Goal: Transaction & Acquisition: Purchase product/service

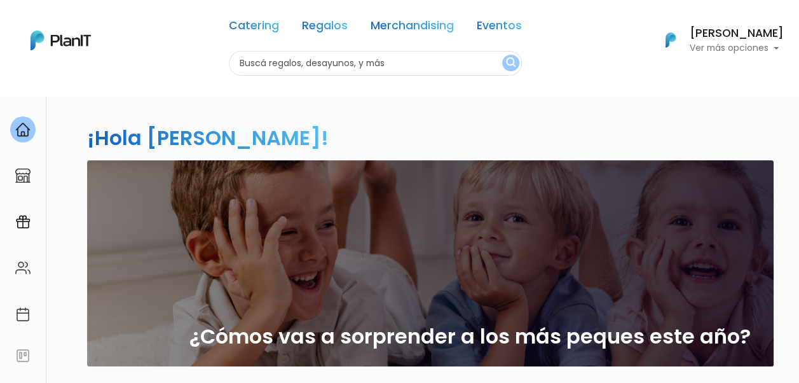
click at [752, 46] on p "Ver más opciones" at bounding box center [737, 48] width 94 height 9
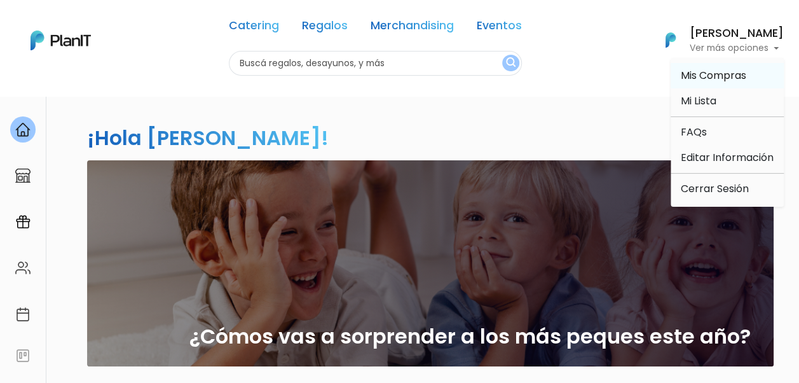
click at [728, 72] on span "Mis Compras" at bounding box center [714, 75] width 66 height 15
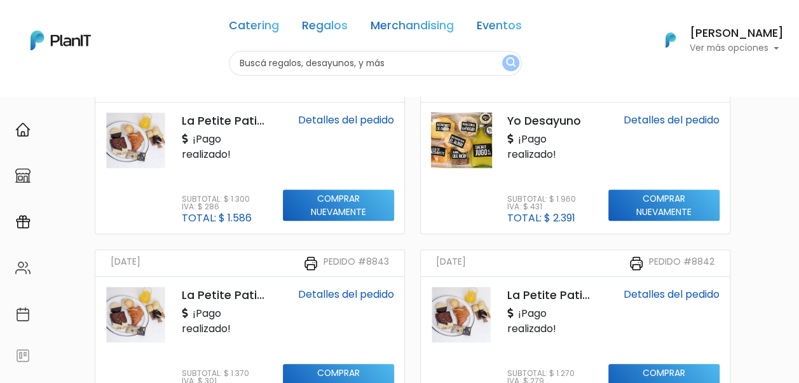
scroll to position [509, 0]
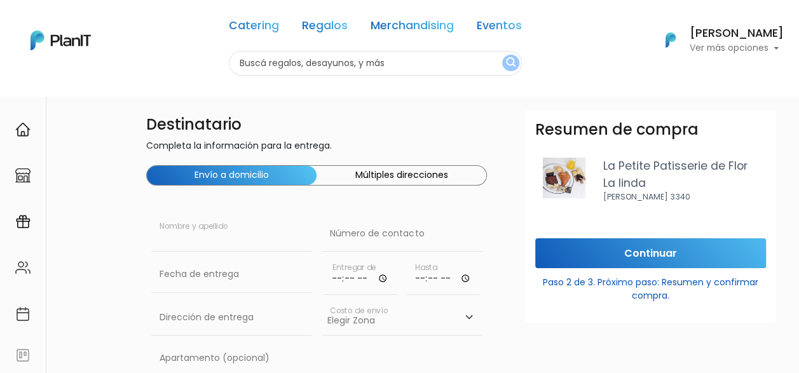
click at [214, 240] on input "text" at bounding box center [231, 234] width 160 height 36
type input "b"
type input "Belen Vignolo"
paste input "091 610 517"
type input "091 610 517"
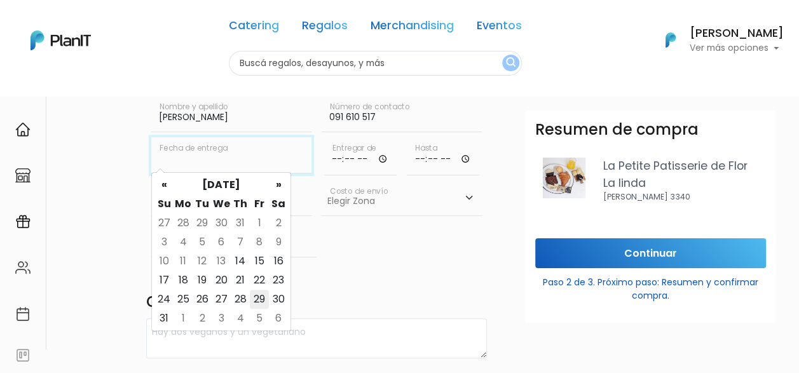
scroll to position [127, 0]
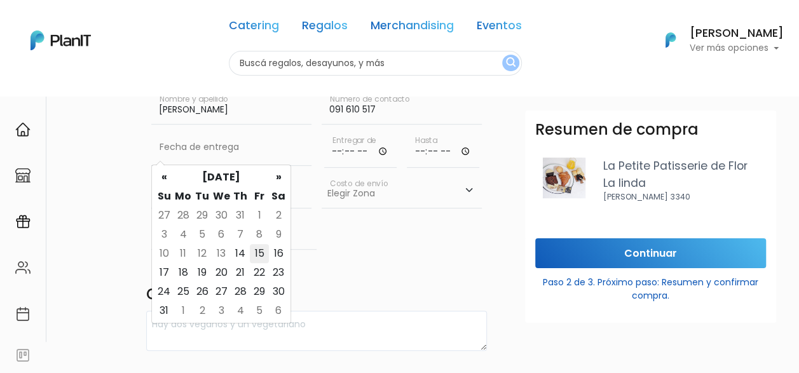
click at [257, 261] on td "15" at bounding box center [259, 253] width 19 height 19
type input "15/08/2025"
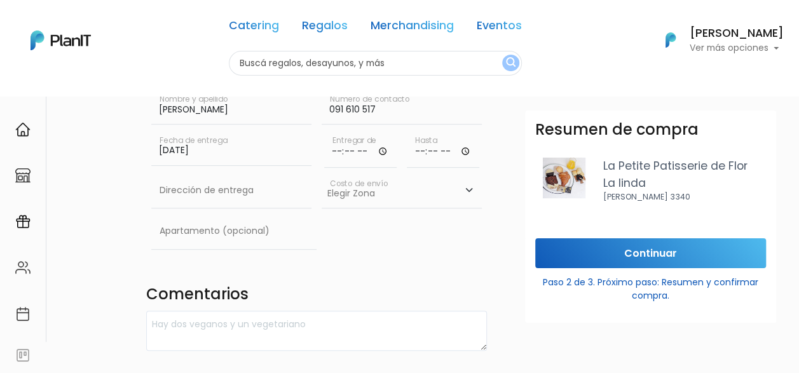
click at [364, 146] on input "time" at bounding box center [360, 149] width 72 height 38
click at [387, 149] on input "time" at bounding box center [360, 149] width 72 height 38
type input "08:30"
click at [448, 154] on input "time" at bounding box center [443, 149] width 72 height 38
click at [465, 149] on input "time" at bounding box center [443, 149] width 72 height 38
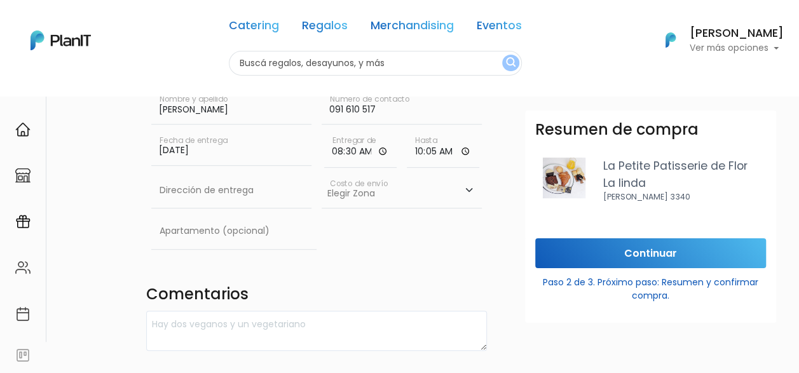
click at [464, 151] on input "10:05" at bounding box center [443, 149] width 72 height 38
type input "10:30"
click at [368, 279] on div "Destinatario Completa la información para la entrega. Envío a domicilio Múltipl…" at bounding box center [317, 317] width 356 height 668
click at [212, 193] on input "text" at bounding box center [231, 191] width 160 height 36
paste input "Saldanha da Gama 3915, Block H, apto 037"
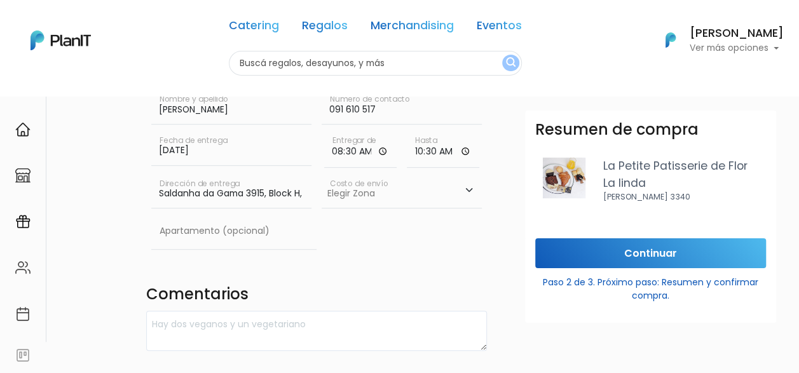
scroll to position [0, 47]
type input "Saldanha da Gama 3915, Block H, apto 037"
click at [401, 195] on select "Elegir Zona Zona américa- $600 Montevideo- $250" at bounding box center [402, 191] width 160 height 36
select select "10"
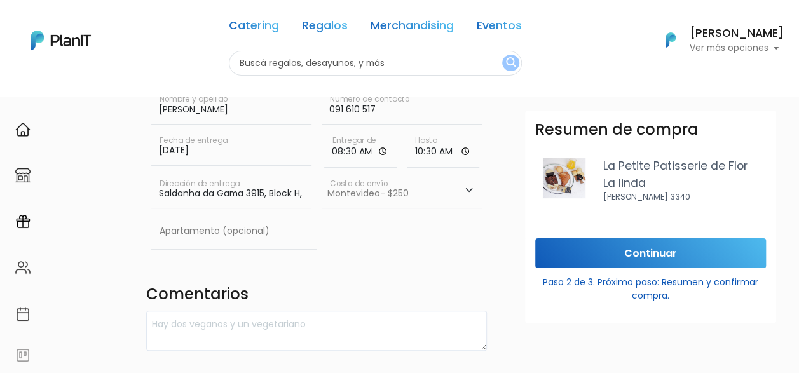
click at [322, 173] on select "Elegir Zona Zona américa- $600 Montevideo- $250" at bounding box center [402, 191] width 160 height 36
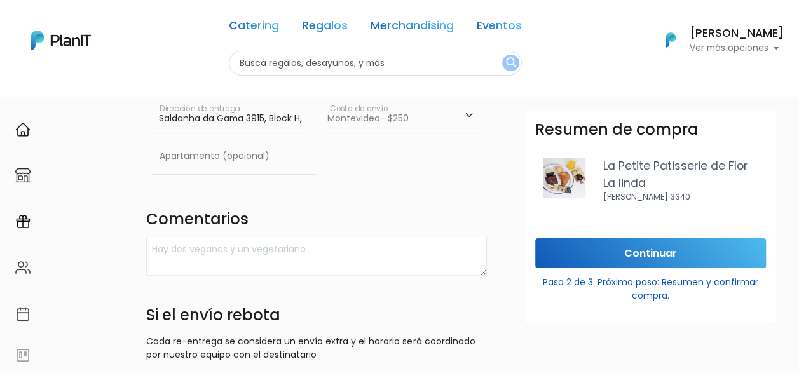
scroll to position [318, 0]
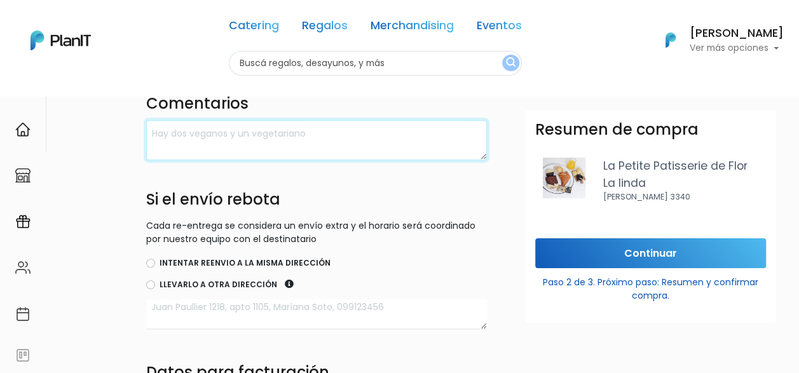
click at [268, 148] on textarea at bounding box center [316, 140] width 341 height 40
type textarea "vegetariano"
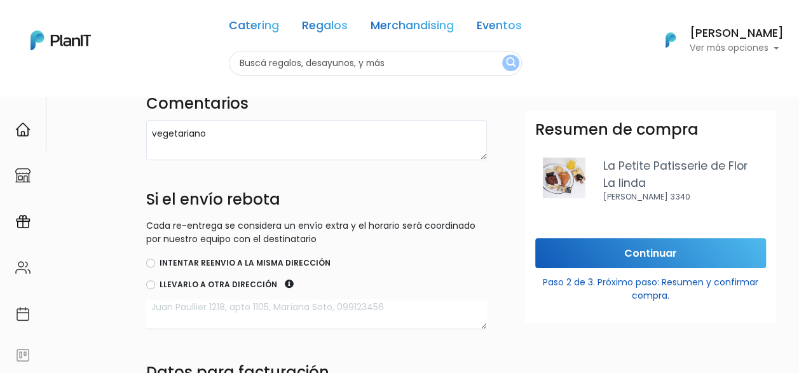
click at [197, 261] on label "Intentar reenvio a la misma dirección" at bounding box center [245, 263] width 171 height 11
click at [155, 261] on input "Intentar reenvio a la misma dirección" at bounding box center [150, 263] width 9 height 9
radio input "true"
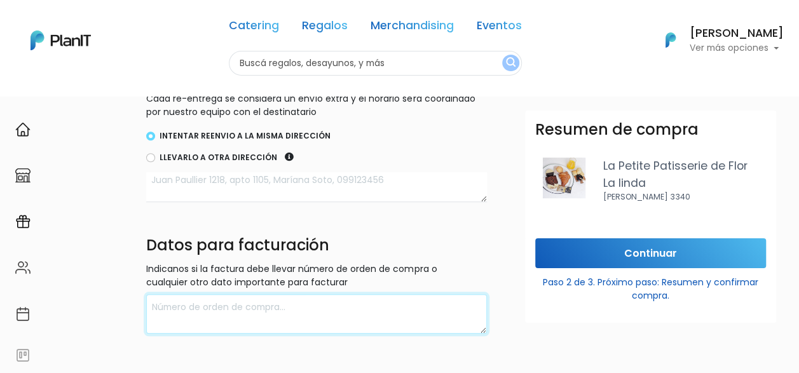
click at [242, 305] on textarea at bounding box center [316, 314] width 341 height 40
type textarea "Belen Vignolo"
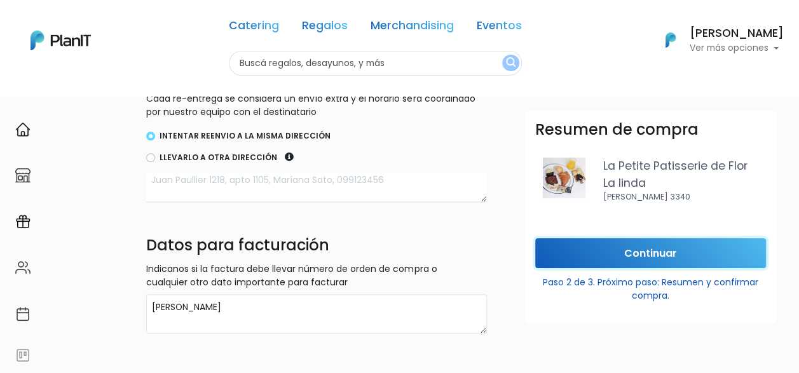
click at [654, 252] on input "Continuar" at bounding box center [650, 253] width 231 height 30
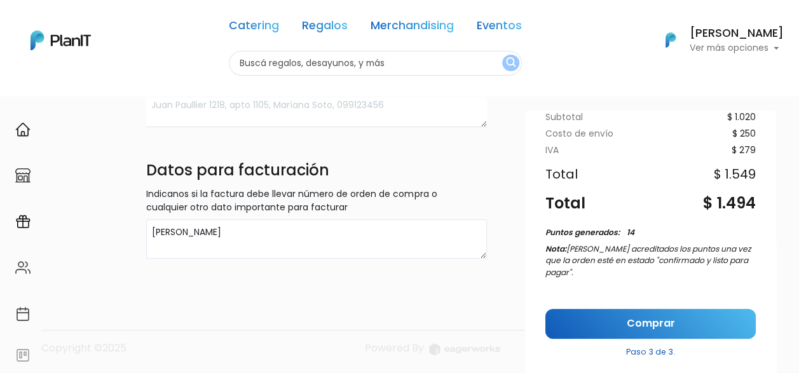
scroll to position [198, 0]
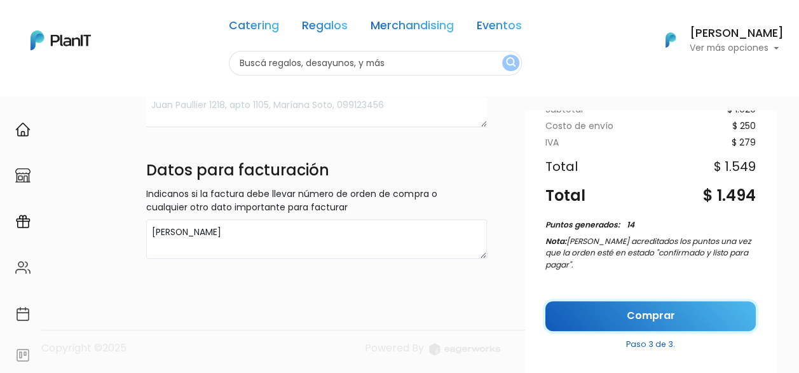
click at [628, 311] on link "Comprar" at bounding box center [651, 316] width 210 height 30
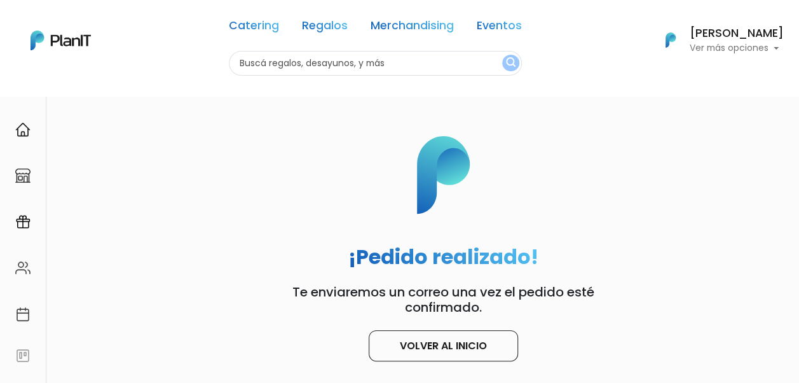
click at [740, 32] on h6 "[PERSON_NAME]" at bounding box center [737, 33] width 94 height 11
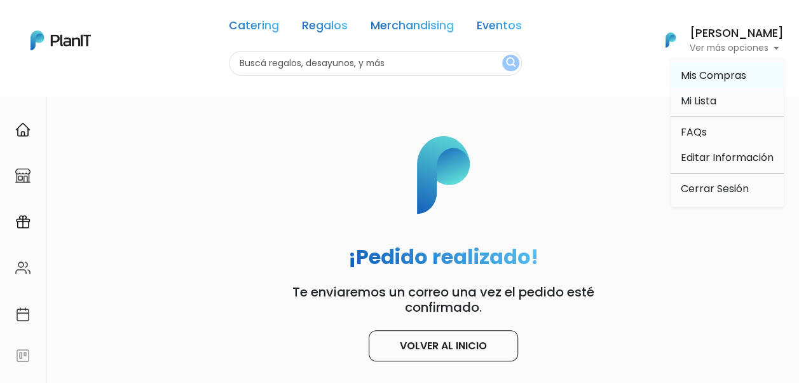
click at [762, 74] on link "Mis Compras" at bounding box center [727, 75] width 113 height 25
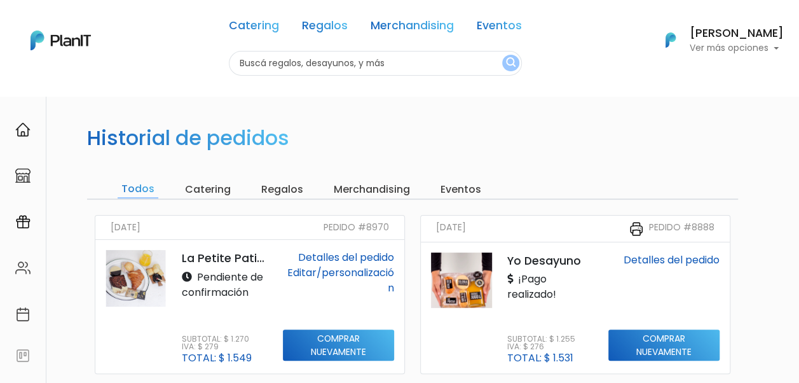
scroll to position [64, 0]
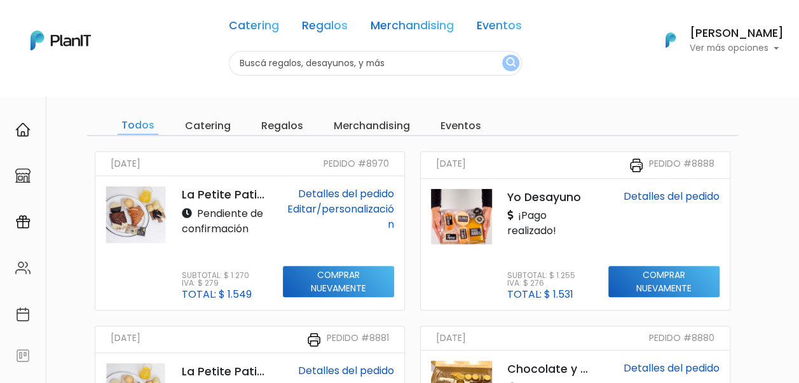
click at [338, 204] on link "Editar/personalización" at bounding box center [340, 217] width 107 height 30
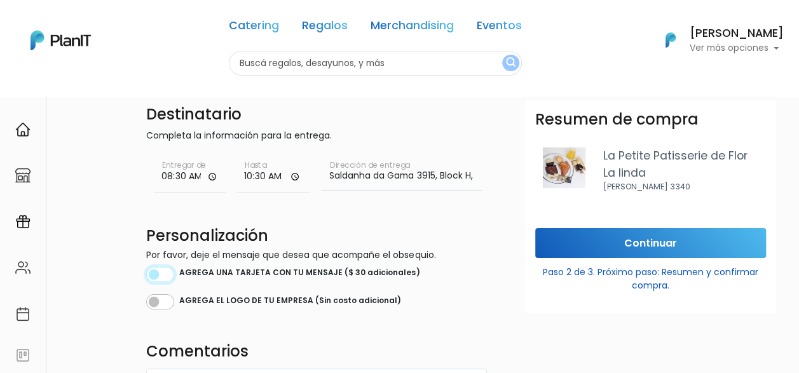
click at [160, 275] on input "checkbox" at bounding box center [160, 274] width 28 height 15
checkbox input "true"
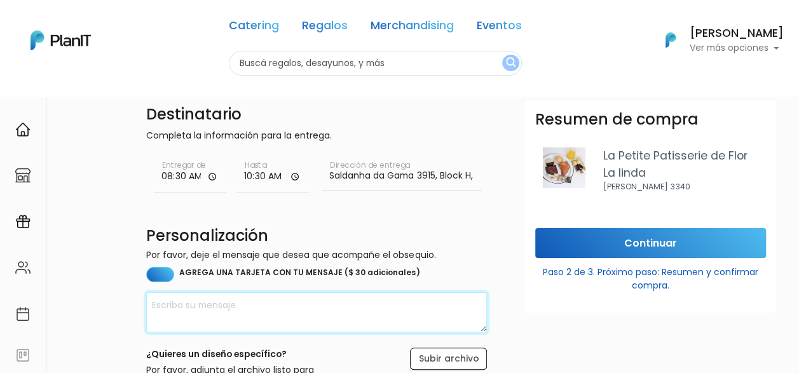
click at [256, 302] on textarea at bounding box center [316, 313] width 341 height 40
click at [151, 308] on textarea "Feliz cumple, Belén!" at bounding box center [316, 313] width 341 height 40
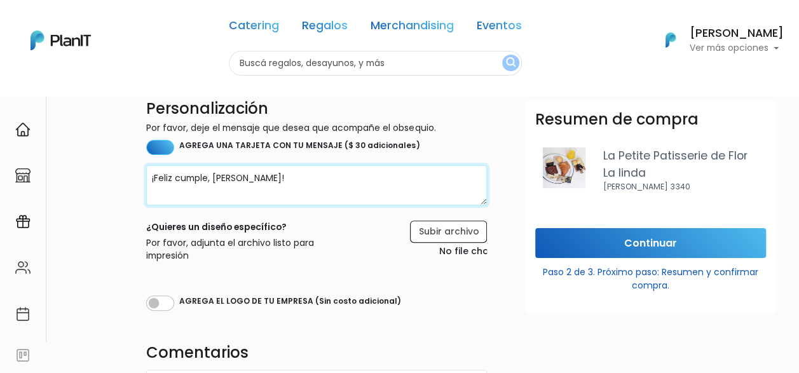
click at [296, 184] on textarea "¡Feliz cumple, Belén!" at bounding box center [316, 185] width 341 height 40
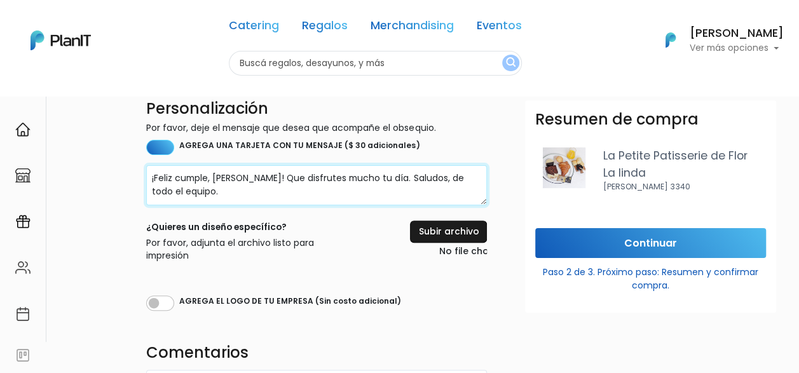
type textarea "¡Feliz cumple, Belén! Que disfrutes mucho tu día. Saludos, de todo el equipo."
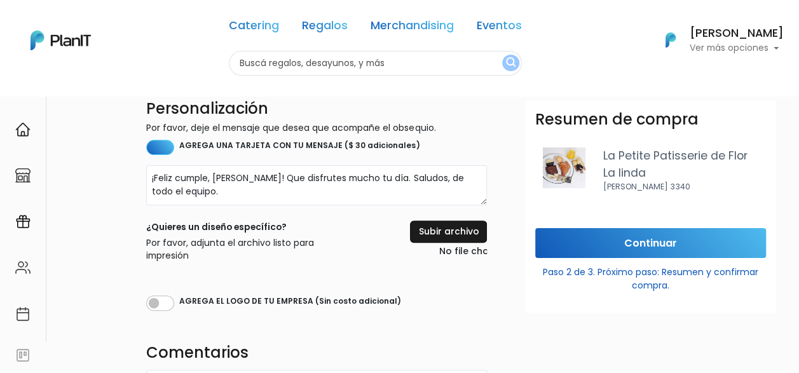
click at [448, 235] on input "file" at bounding box center [430, 240] width 114 height 39
type input "C:\fakepath\Logo principal F1RST.png"
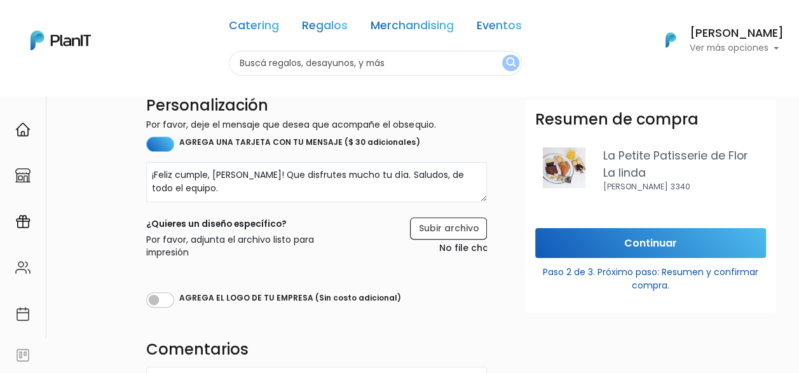
scroll to position [191, 0]
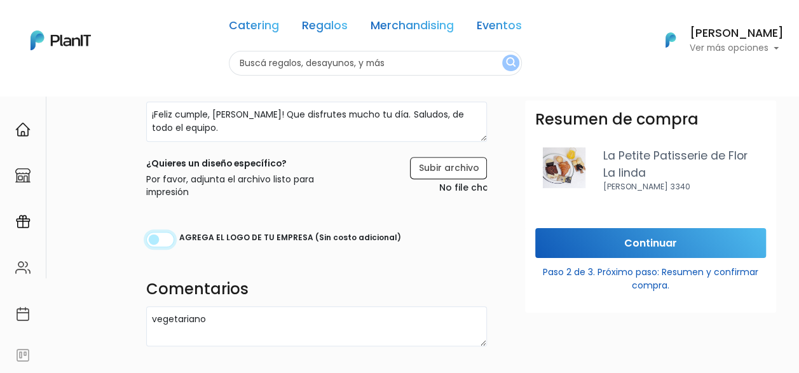
click at [170, 237] on input "checkbox" at bounding box center [160, 239] width 28 height 15
checkbox input "true"
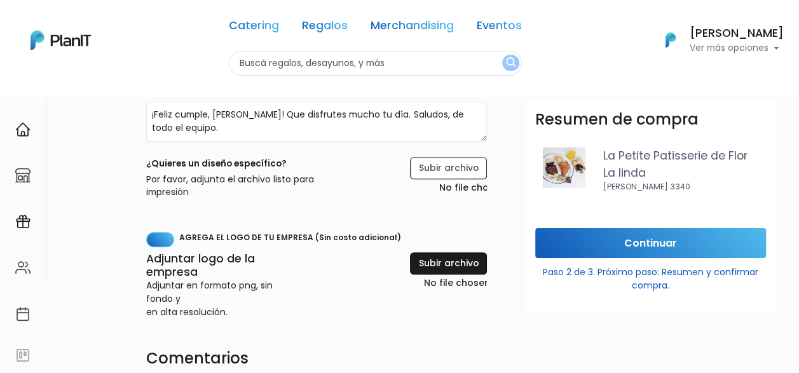
click at [444, 258] on input "file" at bounding box center [422, 271] width 130 height 39
type input "C:\fakepath\Logo principal F1RST.png"
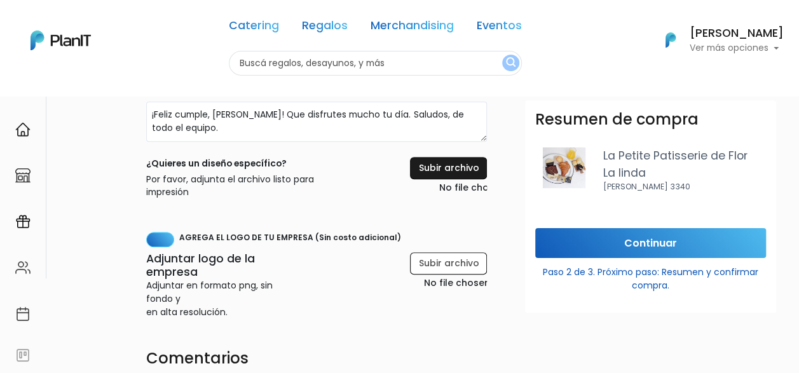
click at [448, 165] on input "file" at bounding box center [430, 176] width 114 height 39
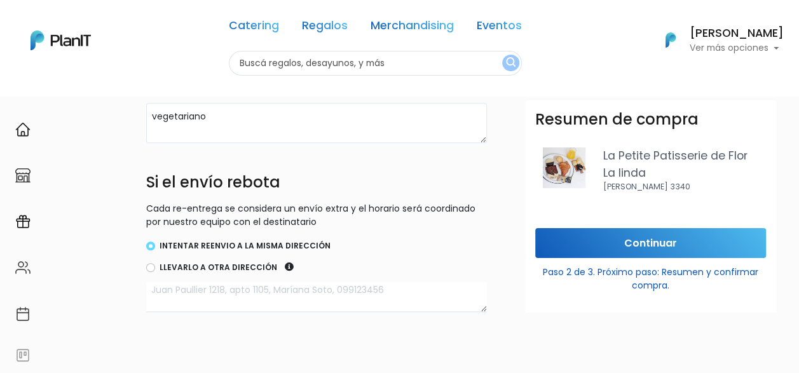
scroll to position [509, 0]
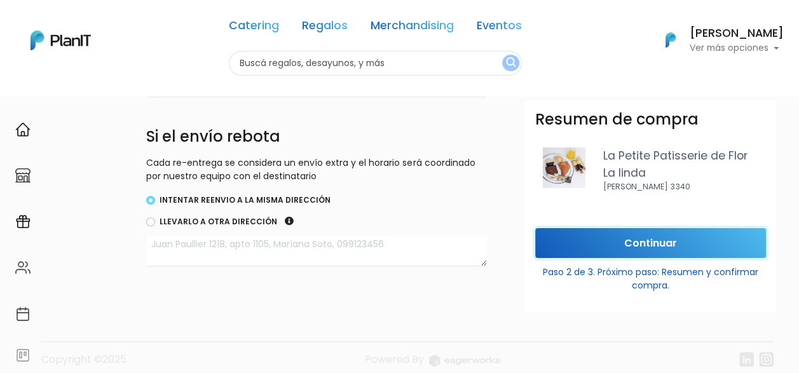
click at [661, 242] on input "Continuar" at bounding box center [650, 243] width 231 height 30
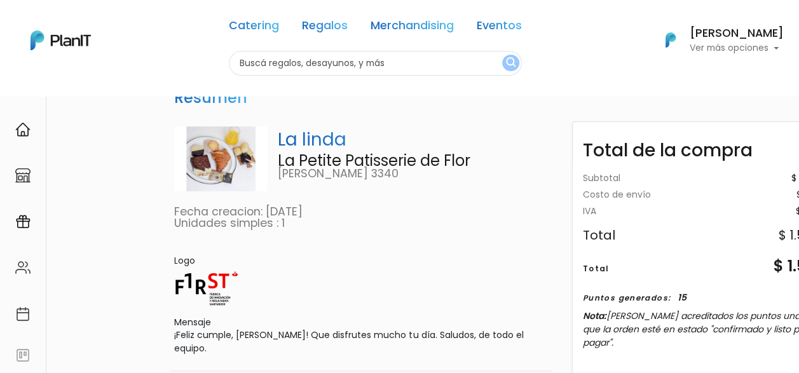
scroll to position [0, 0]
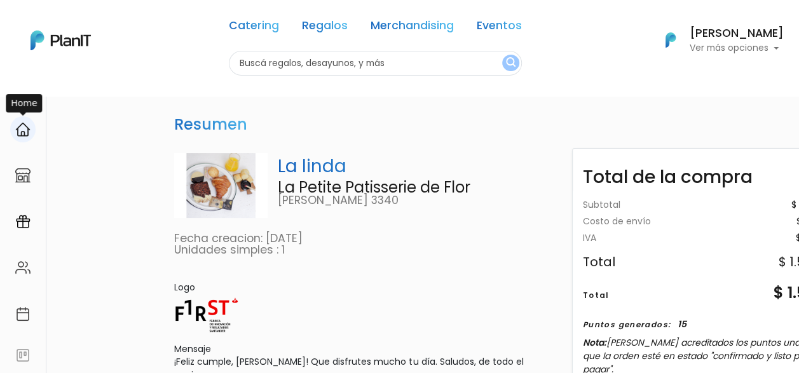
click at [20, 128] on img at bounding box center [22, 129] width 15 height 15
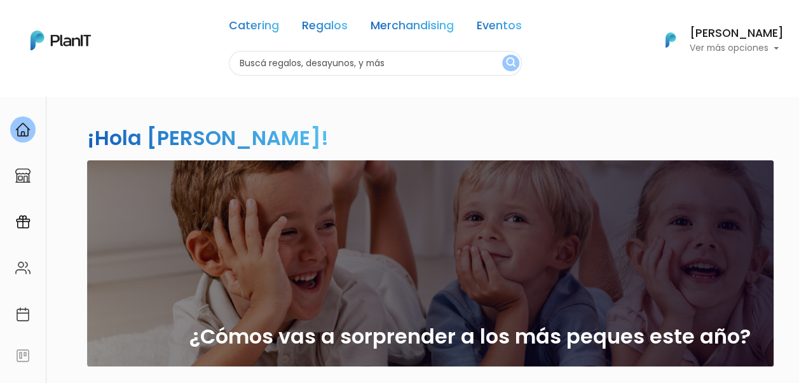
click at [743, 31] on h6 "[PERSON_NAME]" at bounding box center [737, 33] width 94 height 11
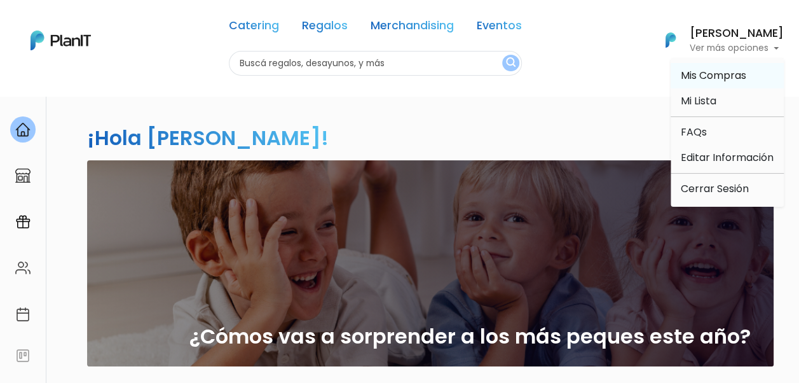
click at [707, 72] on span "Mis Compras" at bounding box center [714, 75] width 66 height 15
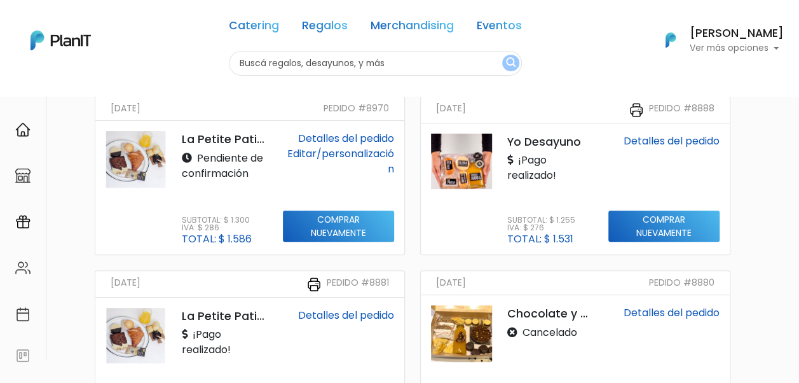
scroll to position [127, 0]
